Goal: Information Seeking & Learning: Stay updated

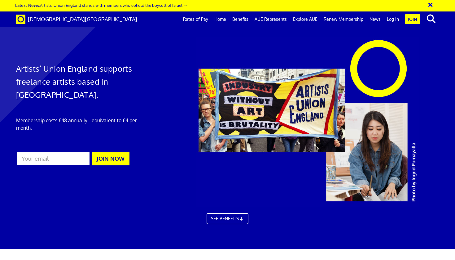
scroll to position [0, 4]
click at [377, 20] on link "News" at bounding box center [374, 18] width 17 height 15
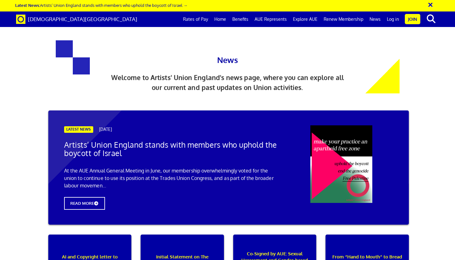
click at [59, 19] on span "[DEMOGRAPHIC_DATA][GEOGRAPHIC_DATA]" at bounding box center [82, 19] width 109 height 7
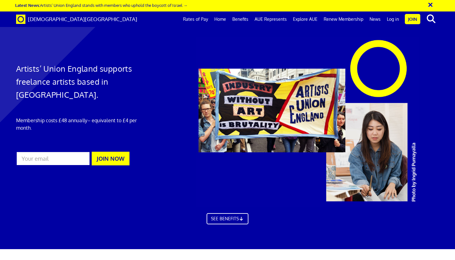
scroll to position [0, 4]
click at [224, 18] on link "Home" at bounding box center [220, 18] width 18 height 15
click at [278, 18] on link "AUE Represents" at bounding box center [270, 18] width 38 height 15
click at [302, 17] on link "Explore AUE" at bounding box center [305, 18] width 31 height 15
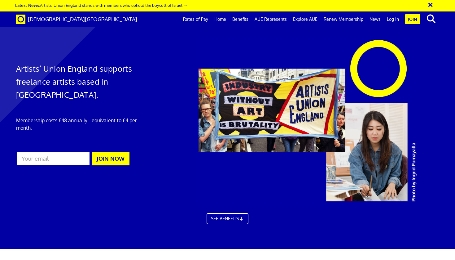
scroll to position [771, 0]
click at [379, 17] on link "News" at bounding box center [374, 18] width 17 height 15
click at [377, 19] on link "News" at bounding box center [374, 18] width 17 height 15
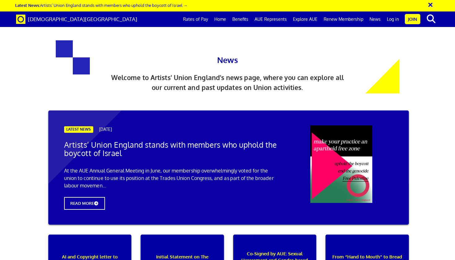
scroll to position [79, 0]
click at [93, 196] on span "READ MORE" at bounding box center [84, 203] width 45 height 14
click at [284, 234] on p "Co-Signed by AUE: Sexual Harassment and Gender-based Violence in the Workplace …" at bounding box center [274, 263] width 75 height 59
click at [371, 234] on p "From “Hand to Mouth” to Bread and Roses [DATE]" at bounding box center [366, 263] width 75 height 59
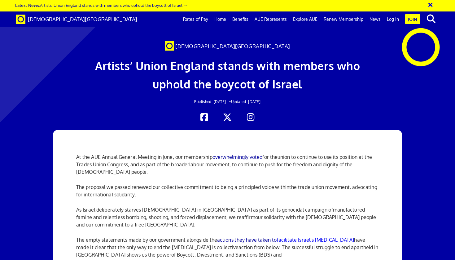
scroll to position [467, 0]
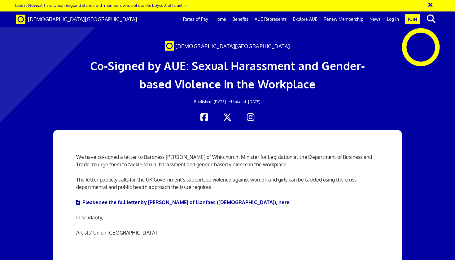
scroll to position [12, 0]
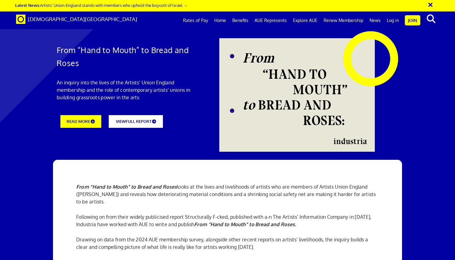
scroll to position [887, 0]
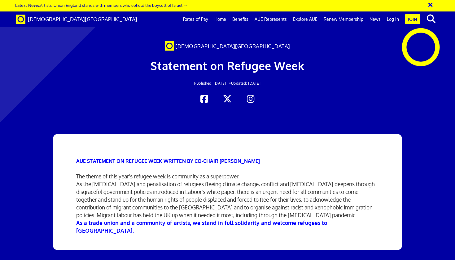
click at [356, 118] on div at bounding box center [227, 217] width 455 height 215
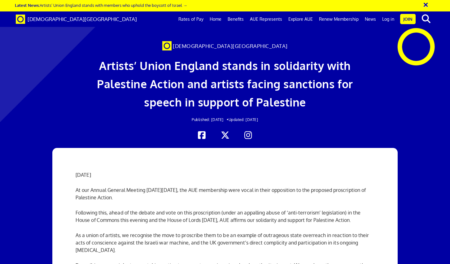
scroll to position [0, 4]
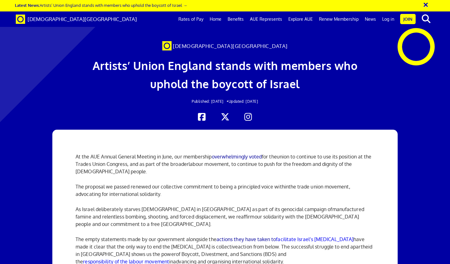
scroll to position [0, 4]
